Goal: Navigation & Orientation: Find specific page/section

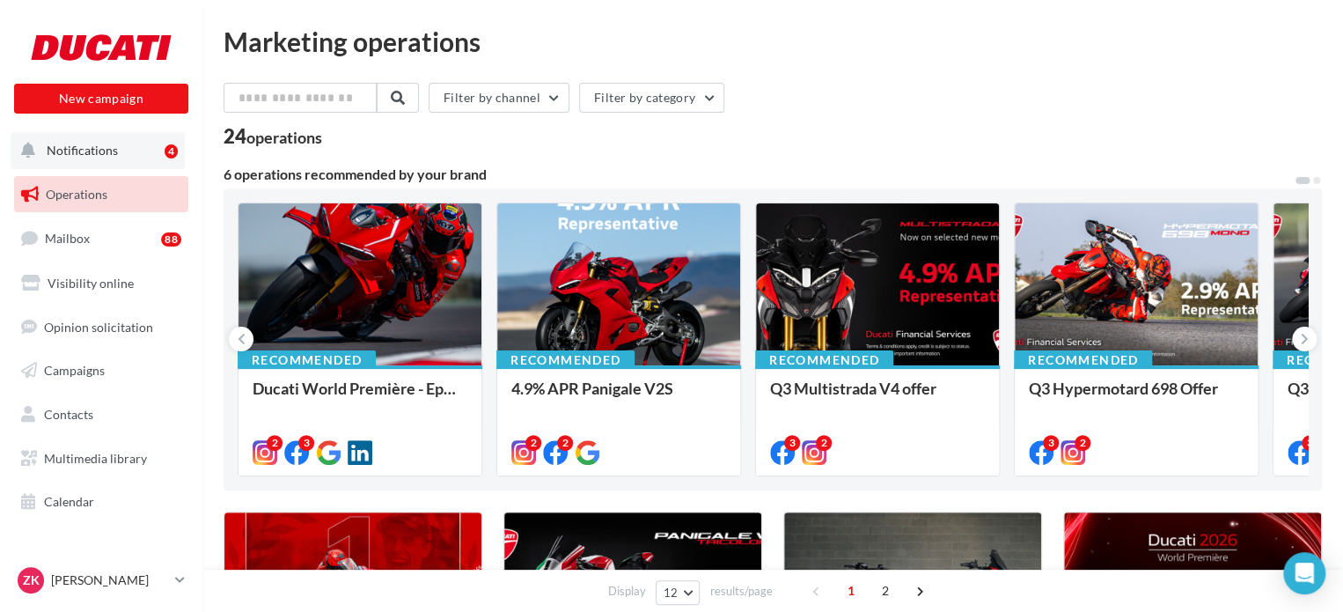
click at [99, 152] on span "Notifications" at bounding box center [82, 150] width 71 height 15
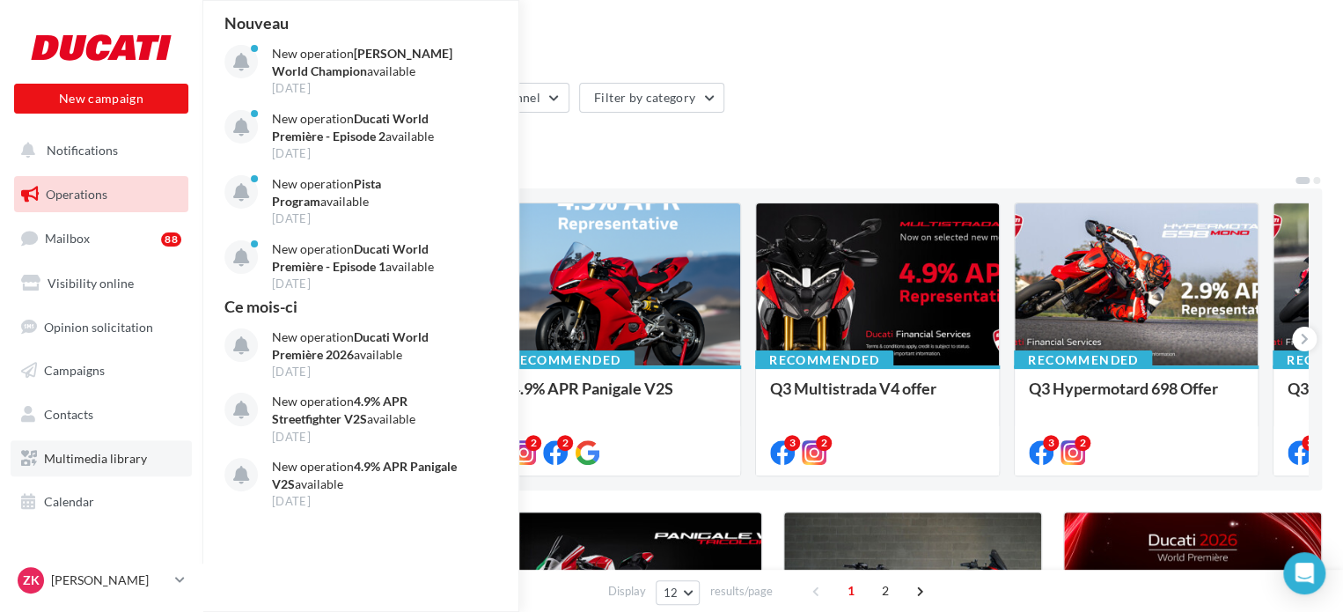
click at [78, 462] on span "Multimedia library" at bounding box center [95, 458] width 103 height 15
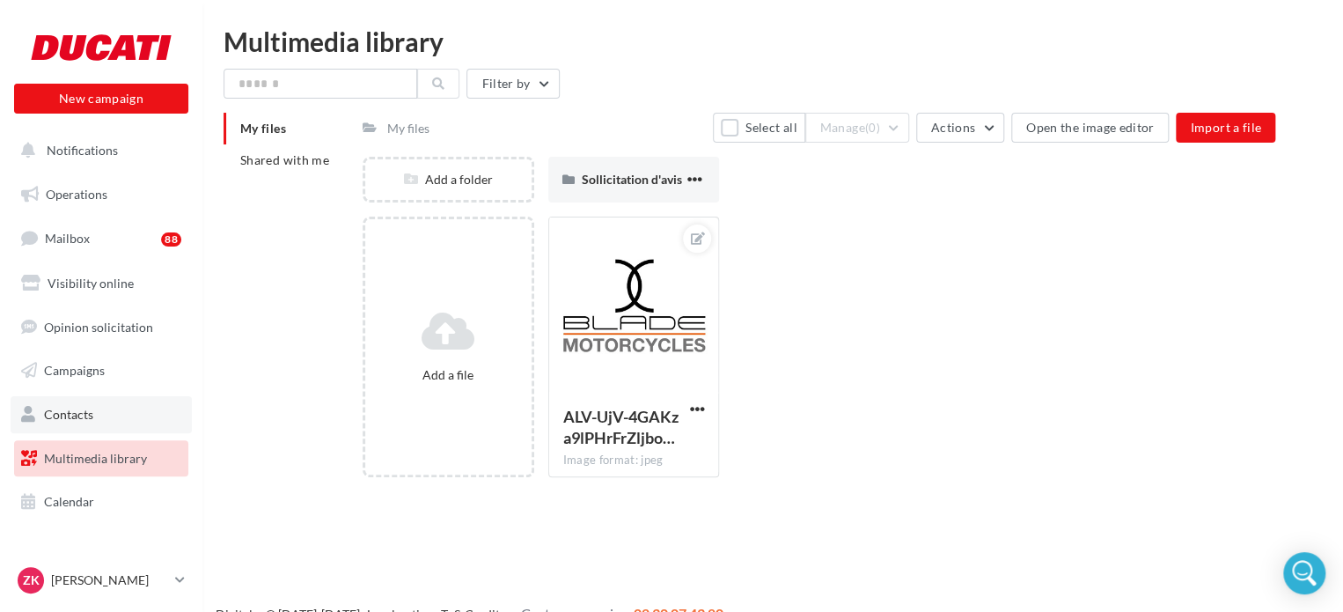
click at [74, 410] on span "Contacts" at bounding box center [68, 414] width 49 height 15
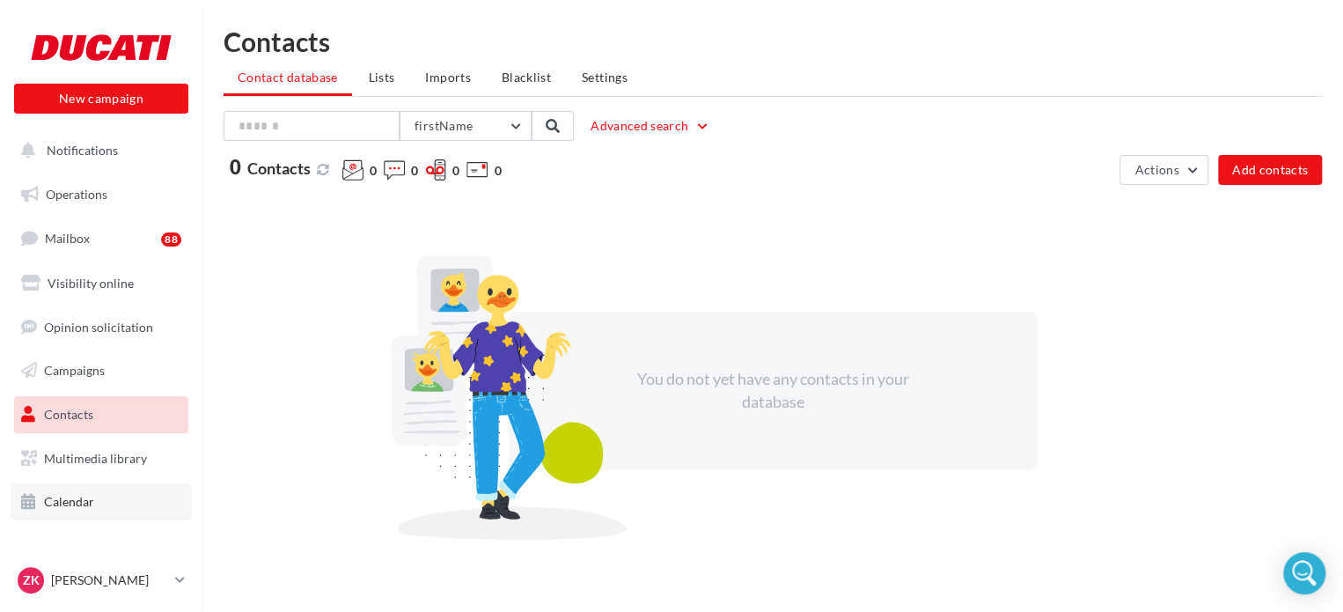
click at [70, 499] on span "Calendar" at bounding box center [69, 501] width 50 height 15
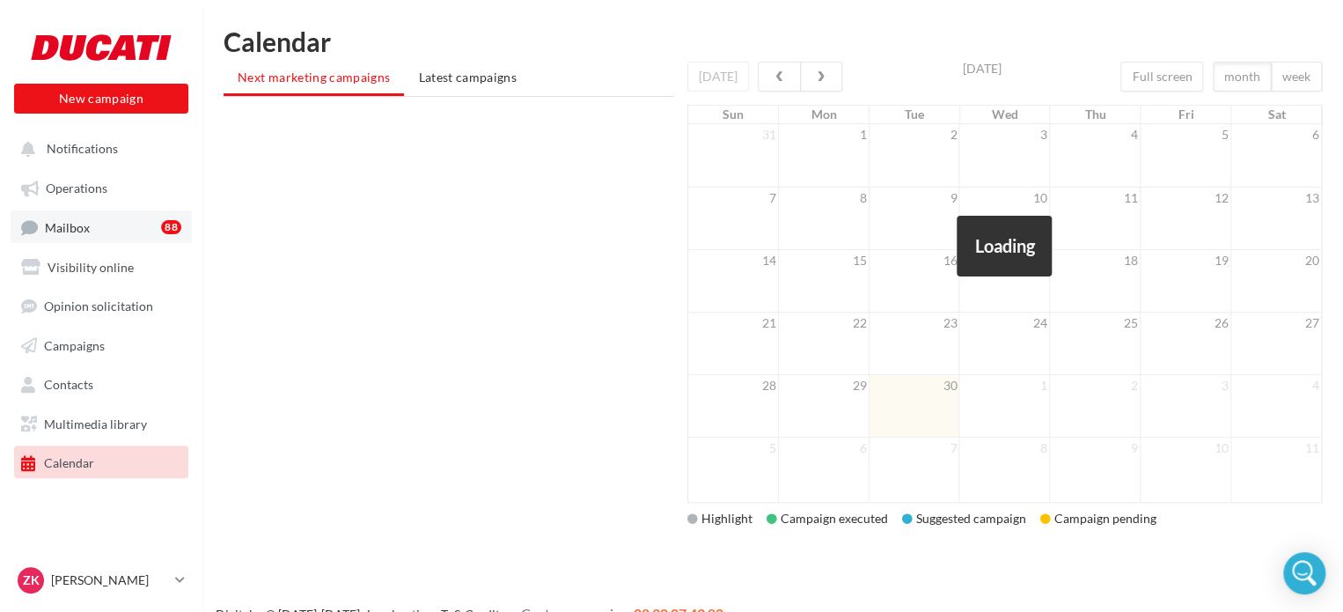
click at [79, 224] on span "Mailbox" at bounding box center [67, 226] width 45 height 15
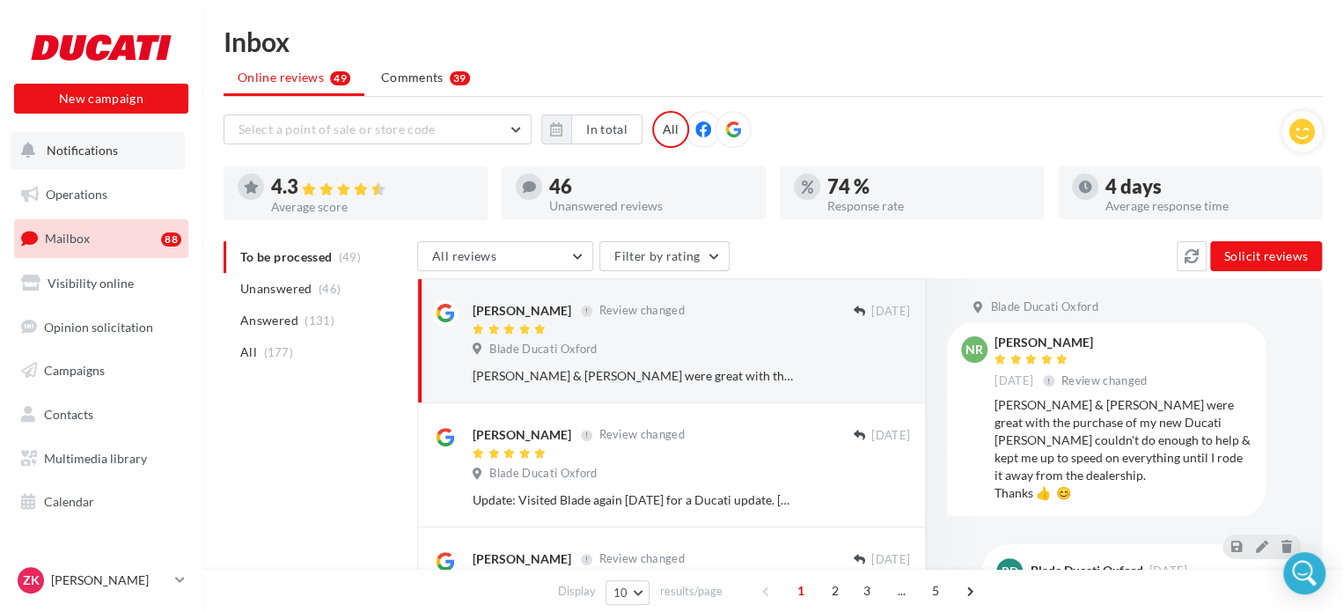
click at [85, 147] on span "Notifications" at bounding box center [82, 150] width 71 height 15
